Goal: Ask a question

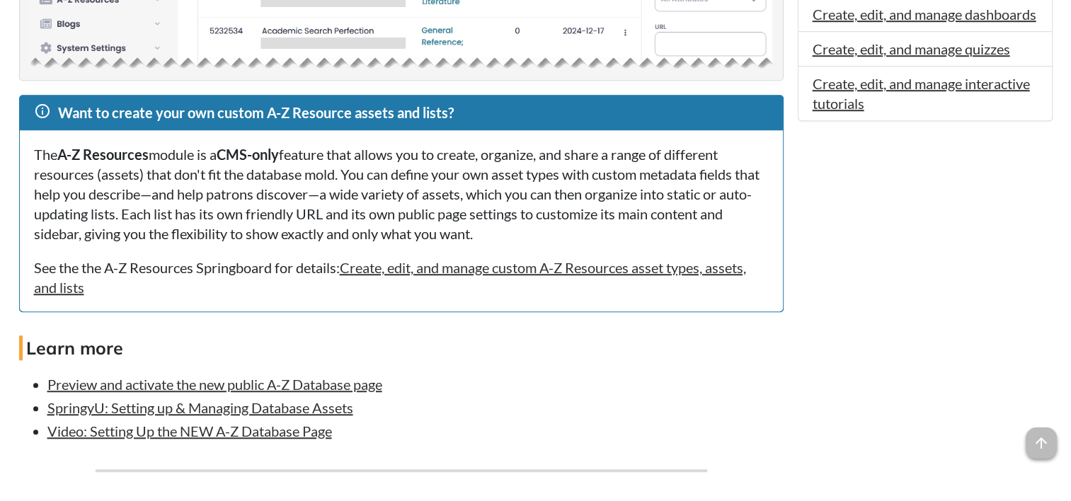
scroll to position [1133, 0]
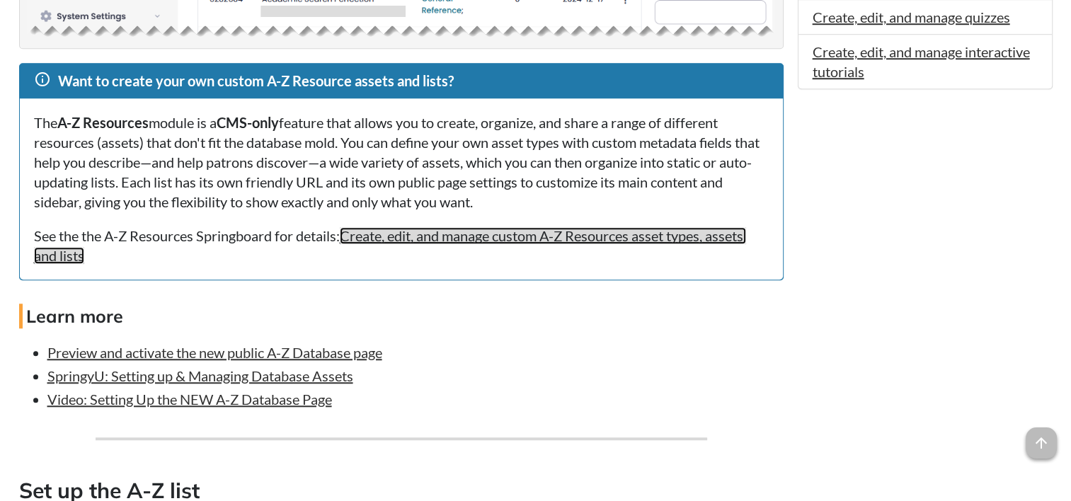
click at [382, 244] on link "Create, edit, and manage custom A-Z Resources asset types, assets, and lists" at bounding box center [390, 245] width 712 height 37
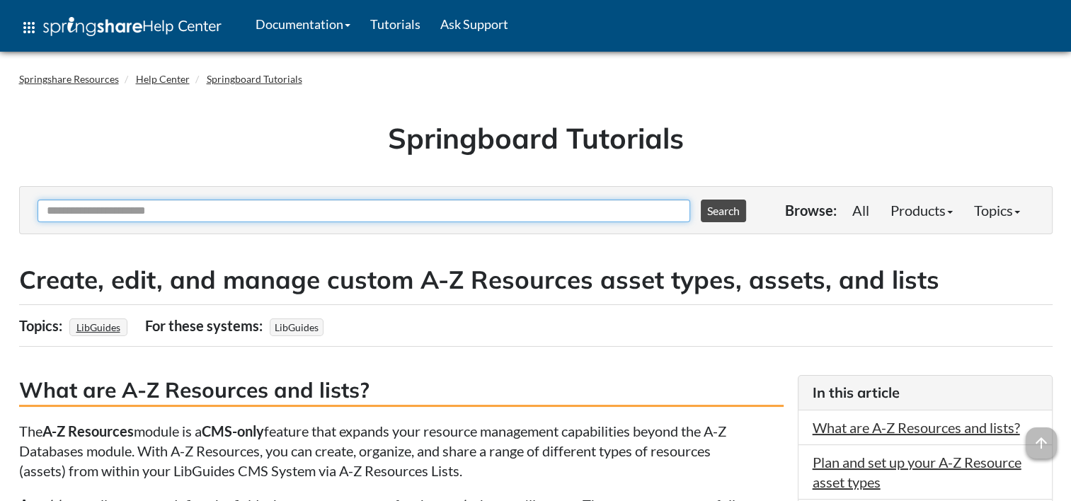
click at [246, 212] on input "Ask Another Question" at bounding box center [364, 211] width 653 height 23
type input "*"
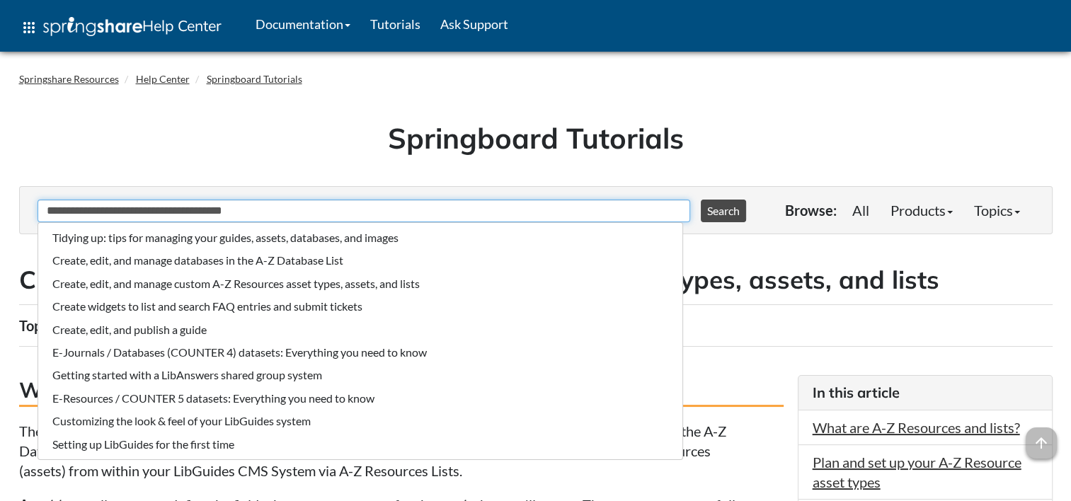
type input "**********"
click at [701, 200] on button "Search" at bounding box center [723, 211] width 45 height 23
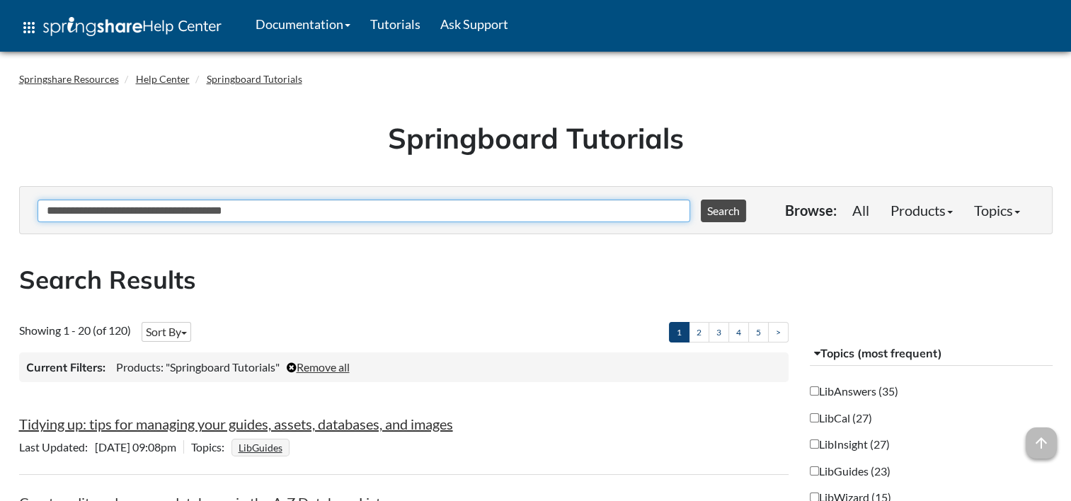
drag, startPoint x: 244, startPoint y: 212, endPoint x: 0, endPoint y: 198, distance: 244.0
type input "**********"
click at [701, 200] on button "Search" at bounding box center [723, 211] width 45 height 23
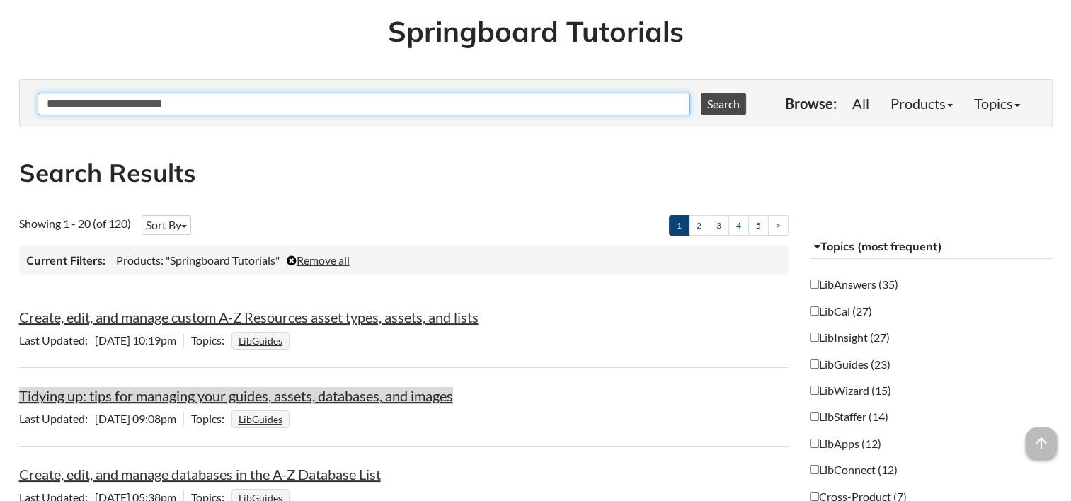
scroll to position [142, 0]
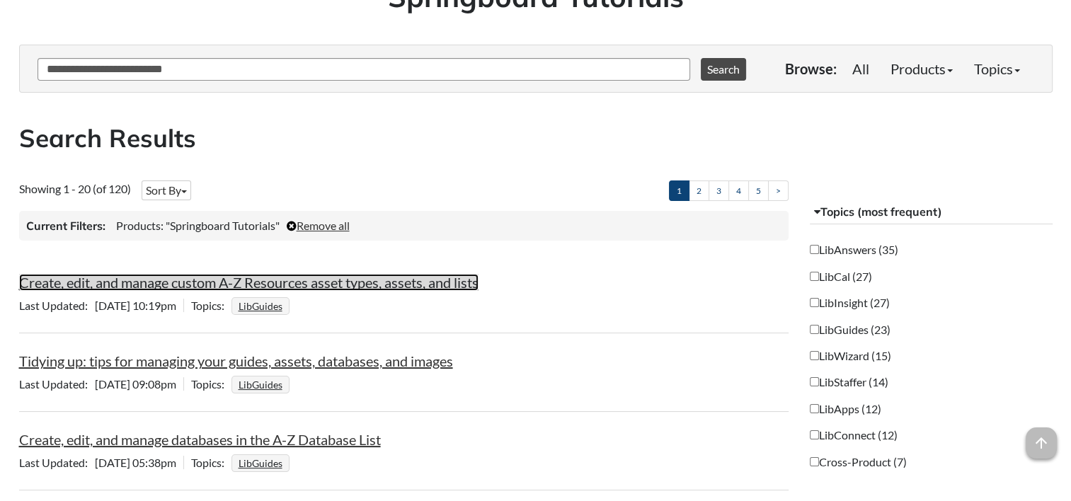
click at [133, 284] on link "Create, edit, and manage custom A-Z Resources asset types, assets, and lists" at bounding box center [249, 282] width 460 height 17
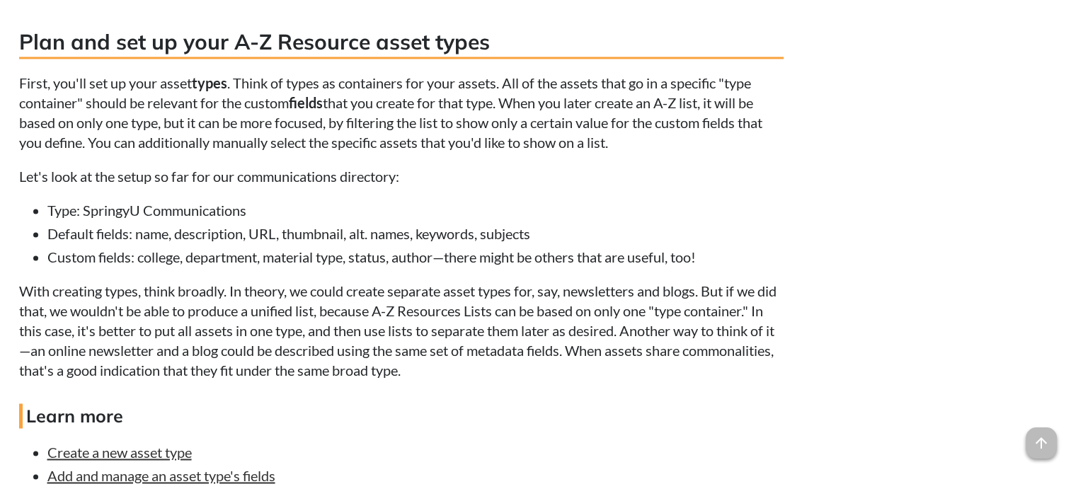
scroll to position [2054, 0]
